Goal: Find specific page/section: Find specific page/section

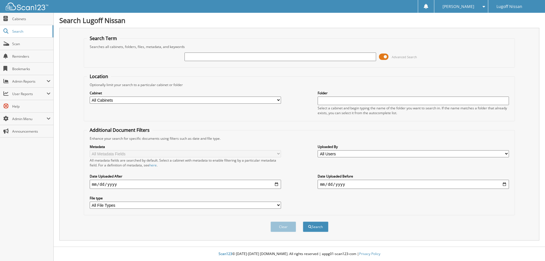
click at [201, 57] on input "text" at bounding box center [280, 57] width 191 height 9
type input "Grand Strand Nissan"
click at [303, 222] on button "Search" at bounding box center [316, 227] width 26 height 11
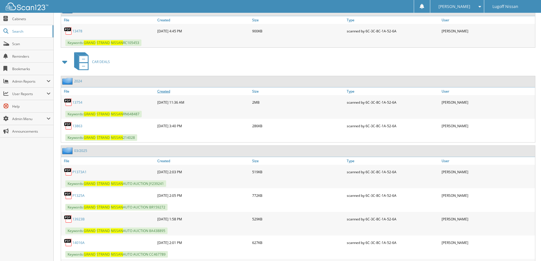
scroll to position [341, 0]
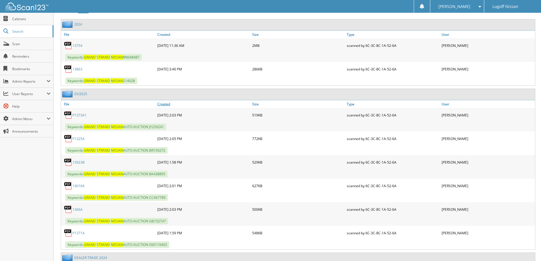
click at [169, 105] on link "Created" at bounding box center [203, 104] width 95 height 8
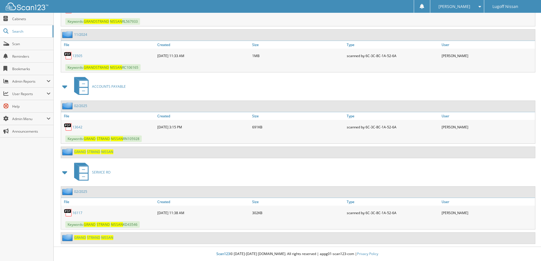
scroll to position [1029, 0]
click at [104, 237] on span "NISSAN" at bounding box center [107, 237] width 12 height 5
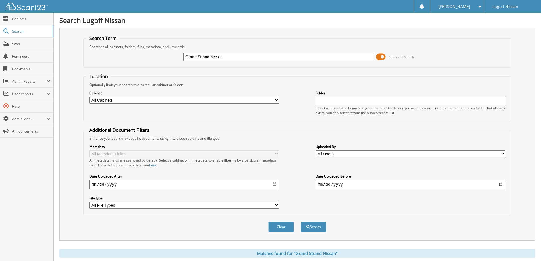
drag, startPoint x: 230, startPoint y: 56, endPoint x: 211, endPoint y: 61, distance: 19.3
click at [211, 61] on input "Grand Strand Nissan" at bounding box center [279, 57] width 190 height 9
type input "Grand Strand"
click at [301, 222] on button "Search" at bounding box center [314, 227] width 26 height 11
click at [238, 57] on input "Grand Strand" at bounding box center [279, 57] width 190 height 9
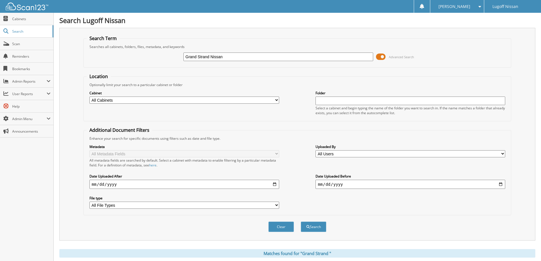
type input "Grand Strand Nissan"
click at [301, 222] on button "Search" at bounding box center [314, 227] width 26 height 11
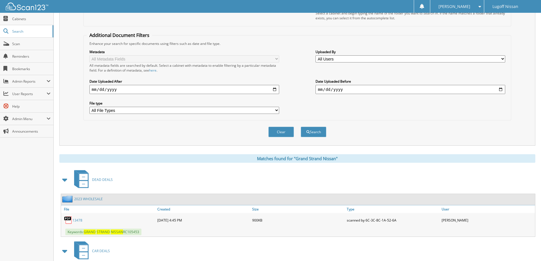
scroll to position [142, 0]
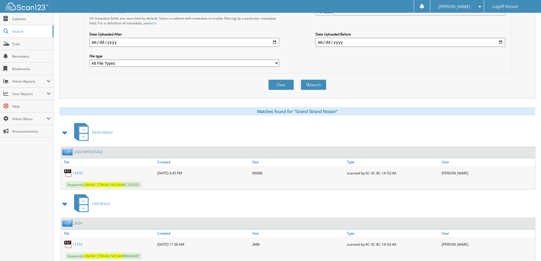
click at [97, 204] on span "CAR DEALS" at bounding box center [101, 203] width 18 height 5
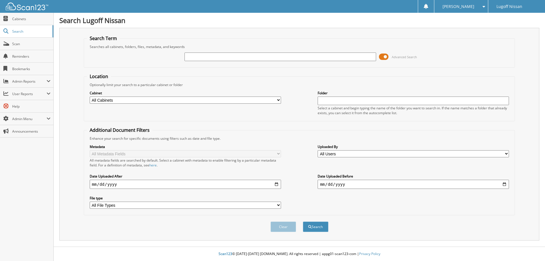
drag, startPoint x: 211, startPoint y: 57, endPoint x: 321, endPoint y: 73, distance: 111.3
click at [211, 57] on input "text" at bounding box center [280, 57] width 191 height 9
type input "d1068"
click at [303, 222] on button "Search" at bounding box center [316, 227] width 26 height 11
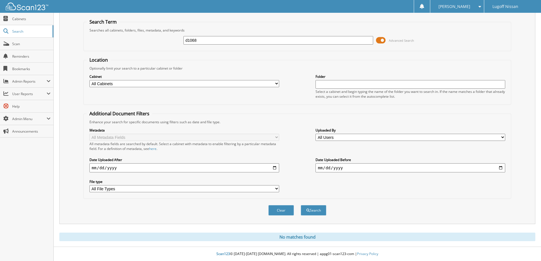
drag, startPoint x: 199, startPoint y: 40, endPoint x: -13, endPoint y: -3, distance: 216.8
click at [0, 0] on html "[PERSON_NAME] Settings Logout Lugoff Nissan Close Cabinets Search SSP" at bounding box center [270, 123] width 541 height 278
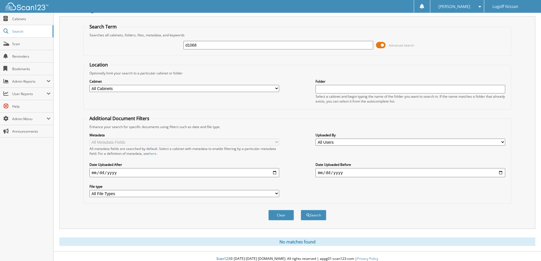
paste input "SN613194"
type input "SN613194"
click at [307, 212] on button "Search" at bounding box center [314, 215] width 26 height 11
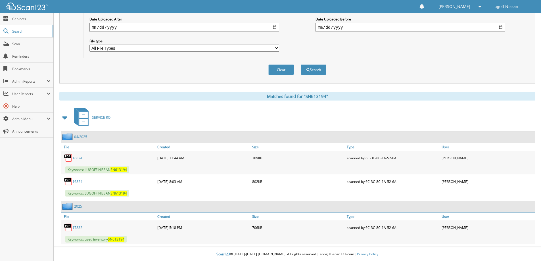
scroll to position [158, 0]
click at [77, 227] on link "17832" at bounding box center [77, 227] width 10 height 5
click at [77, 181] on link "16824" at bounding box center [77, 181] width 10 height 5
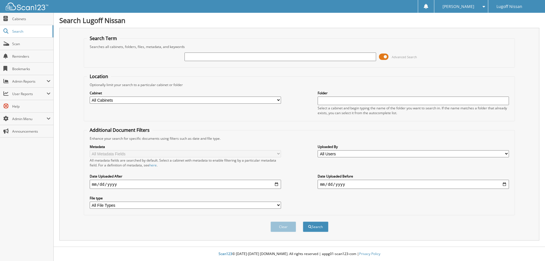
click at [211, 56] on input "text" at bounding box center [280, 57] width 191 height 9
type input "3413"
click at [303, 222] on button "Search" at bounding box center [316, 227] width 26 height 11
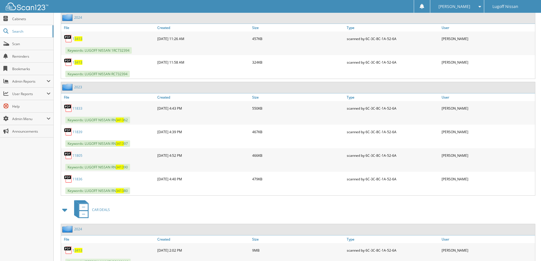
scroll to position [300, 0]
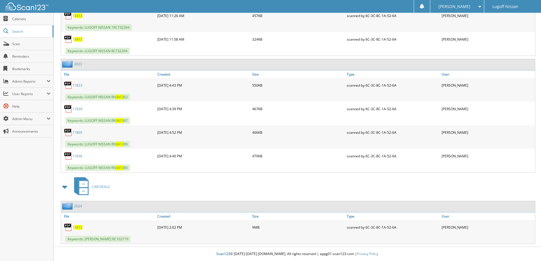
drag, startPoint x: 540, startPoint y: 186, endPoint x: 545, endPoint y: 159, distance: 28.3
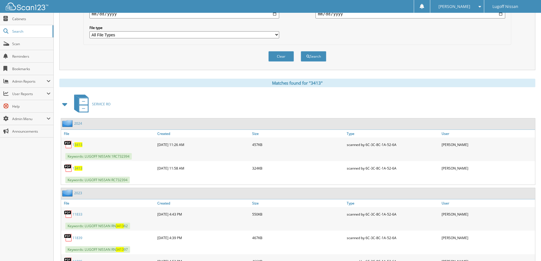
scroll to position [284, 0]
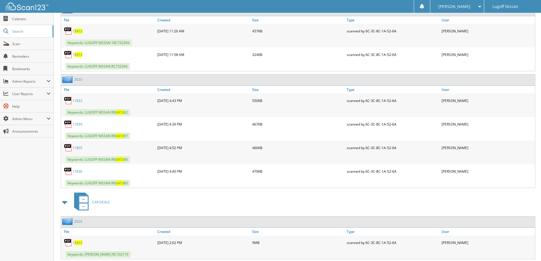
click at [161, 200] on div "CAR DEALS" at bounding box center [297, 202] width 476 height 22
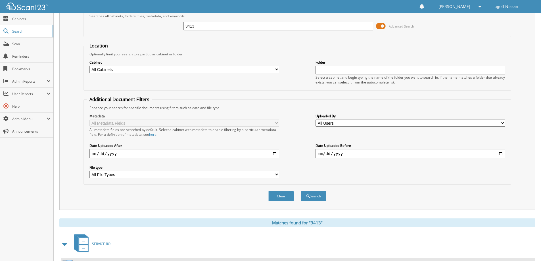
scroll to position [0, 0]
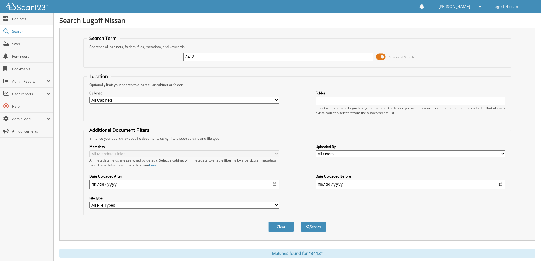
drag, startPoint x: 221, startPoint y: 58, endPoint x: 83, endPoint y: 28, distance: 141.8
click at [83, 28] on div "Search Term Searches all cabinets, folders, files, metadata, and keywords 3413 …" at bounding box center [297, 134] width 476 height 213
type input "lucas"
click at [301, 222] on button "Search" at bounding box center [314, 227] width 26 height 11
drag, startPoint x: 204, startPoint y: 59, endPoint x: 175, endPoint y: 59, distance: 29.3
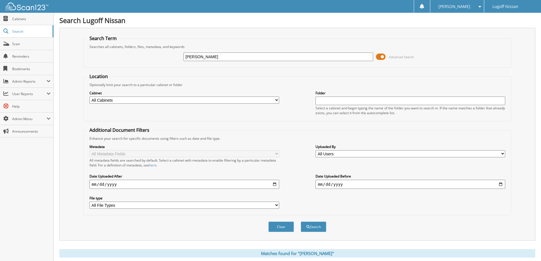
click at [175, 59] on div "[PERSON_NAME] Advanced Search" at bounding box center [298, 56] width 422 height 15
type input "3413"
click at [301, 222] on button "Search" at bounding box center [314, 227] width 26 height 11
click at [18, 20] on span "Cabinets" at bounding box center [31, 18] width 38 height 5
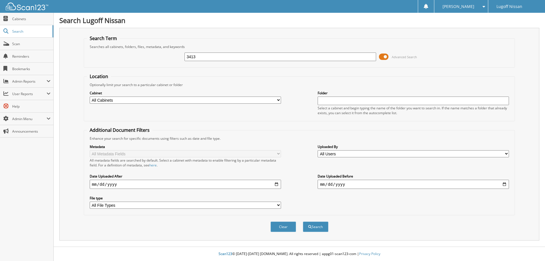
type input "3413"
click at [303, 222] on button "Search" at bounding box center [316, 227] width 26 height 11
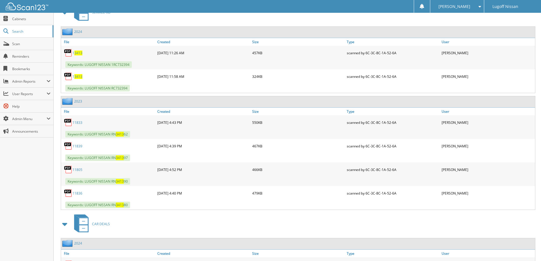
scroll to position [300, 0]
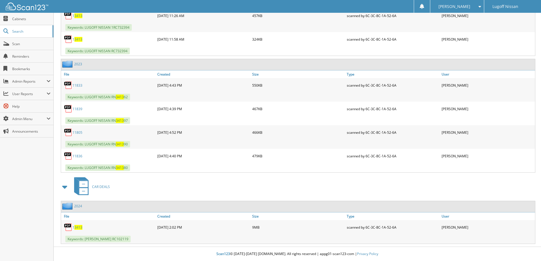
drag, startPoint x: 158, startPoint y: 154, endPoint x: 192, endPoint y: 155, distance: 34.4
click at [192, 155] on div "[DATE] 4:40 PM" at bounding box center [203, 155] width 95 height 11
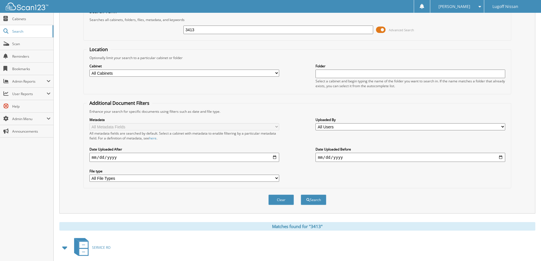
scroll to position [0, 0]
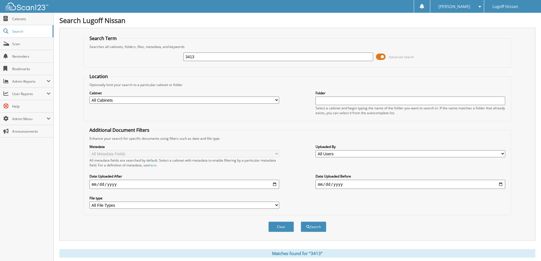
drag, startPoint x: 116, startPoint y: 27, endPoint x: 240, endPoint y: 79, distance: 133.8
type input "003901"
click at [301, 222] on button "Search" at bounding box center [314, 227] width 26 height 11
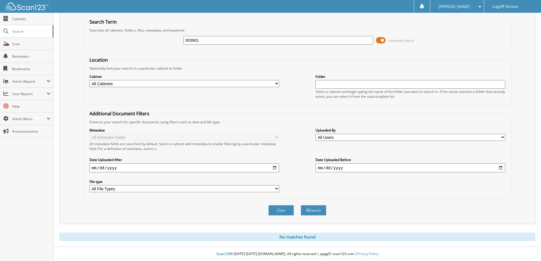
drag, startPoint x: 199, startPoint y: 41, endPoint x: 132, endPoint y: 34, distance: 67.1
click at [132, 34] on div "003901 Advanced Search" at bounding box center [298, 40] width 422 height 15
type input "3413"
click at [301, 205] on button "Search" at bounding box center [314, 210] width 26 height 11
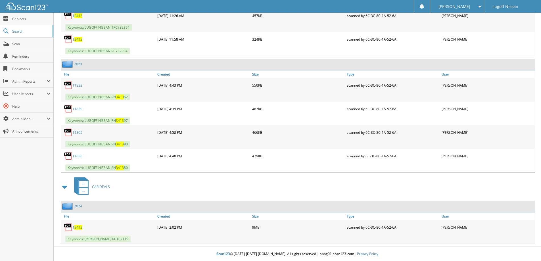
scroll to position [243, 0]
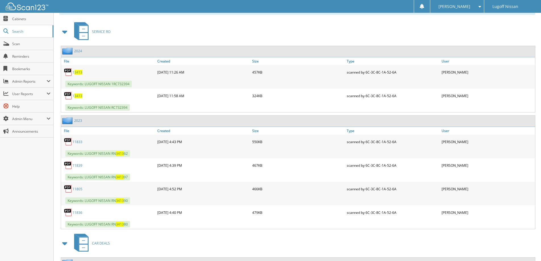
click at [78, 73] on span "3413" at bounding box center [78, 72] width 8 height 5
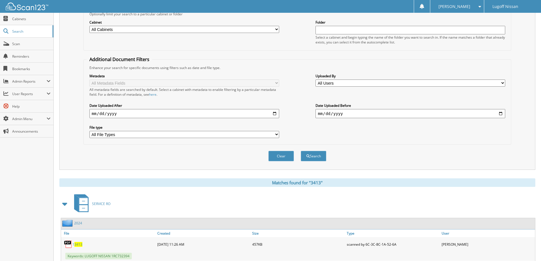
scroll to position [0, 0]
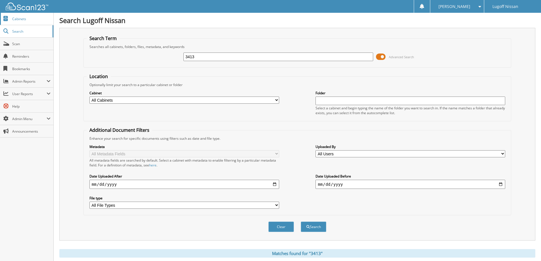
click at [40, 19] on span "Cabinets" at bounding box center [31, 18] width 38 height 5
